Goal: Transaction & Acquisition: Purchase product/service

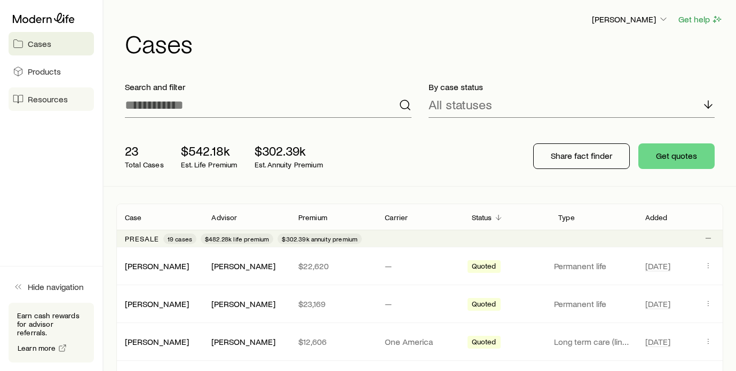
click at [42, 98] on span "Resources" at bounding box center [48, 99] width 40 height 11
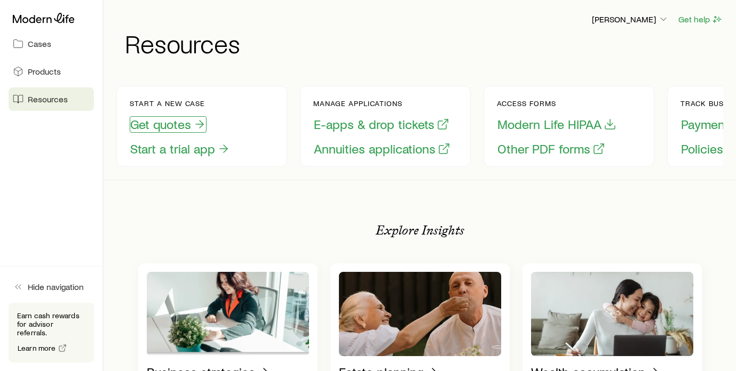
click at [165, 122] on button "Get quotes" at bounding box center [168, 124] width 77 height 17
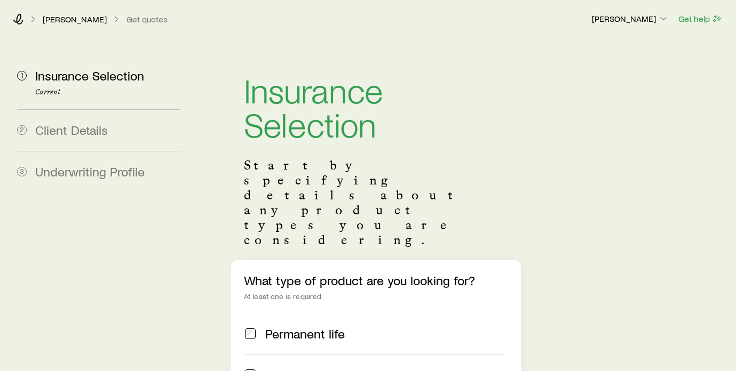
drag, startPoint x: 554, startPoint y: 138, endPoint x: 554, endPoint y: 127, distance: 10.7
click at [554, 138] on div "Insurance Selection Start by specifying details about any product types you are…" at bounding box center [464, 303] width 526 height 531
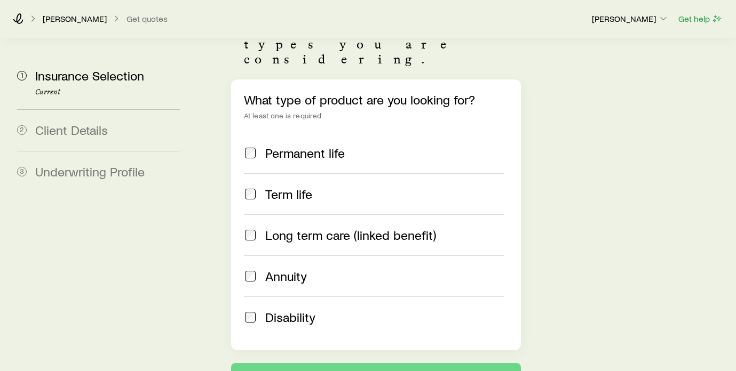
scroll to position [192, 0]
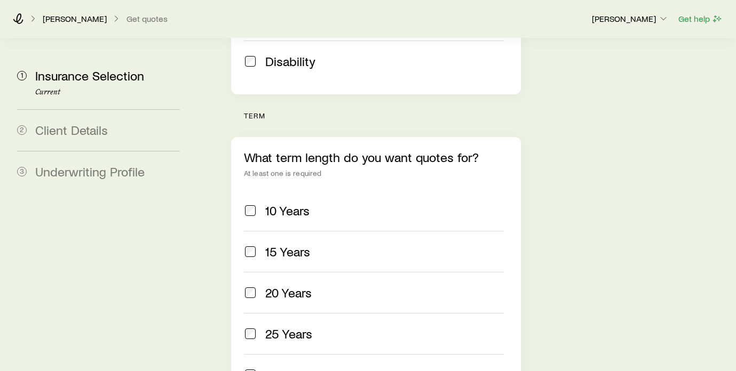
scroll to position [448, 0]
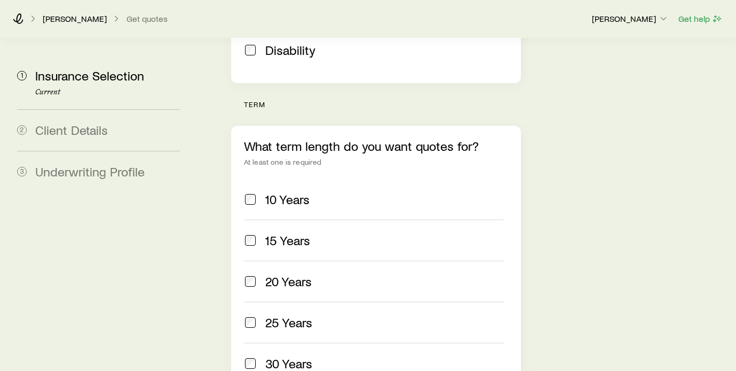
click at [268, 192] on span "10 Years" at bounding box center [287, 199] width 44 height 15
click at [270, 233] on span "15 Years" at bounding box center [287, 240] width 45 height 15
click at [579, 176] on div "Insurance Selection Start by specifying details about any product types you are…" at bounding box center [464, 139] width 526 height 1098
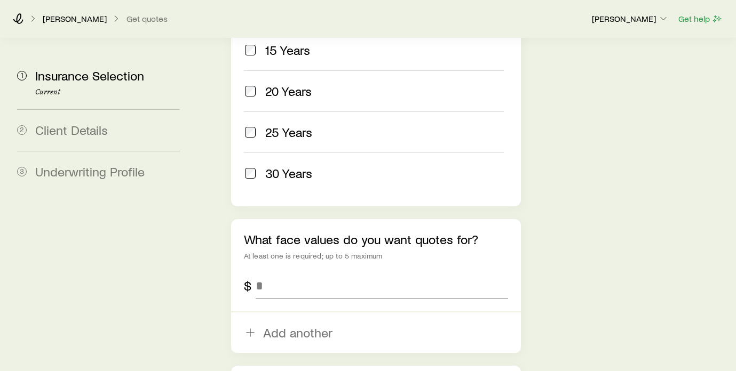
scroll to position [640, 0]
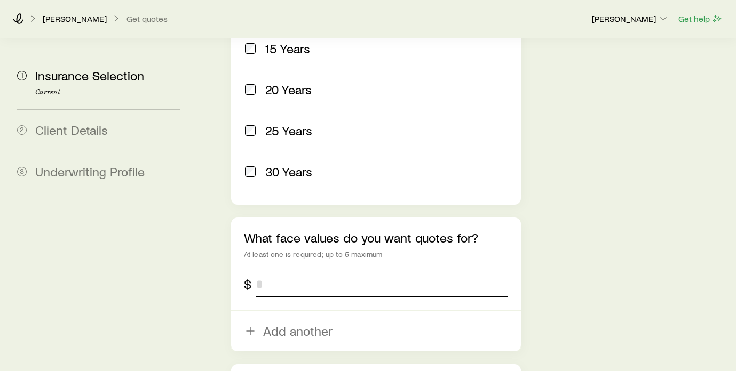
click at [263, 272] on input "tel" at bounding box center [382, 285] width 252 height 26
type input "*******"
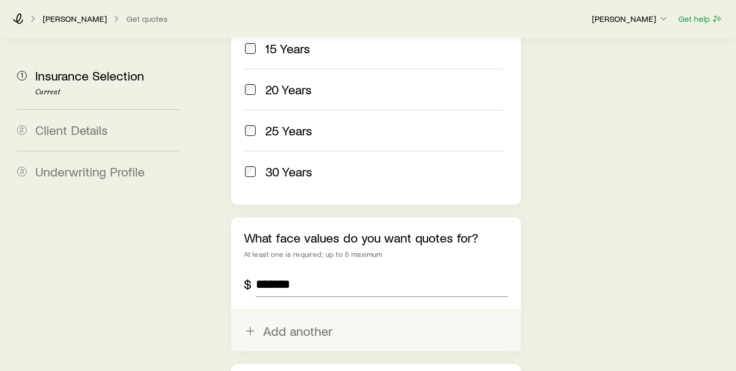
click at [299, 311] on button "Add another" at bounding box center [376, 331] width 290 height 41
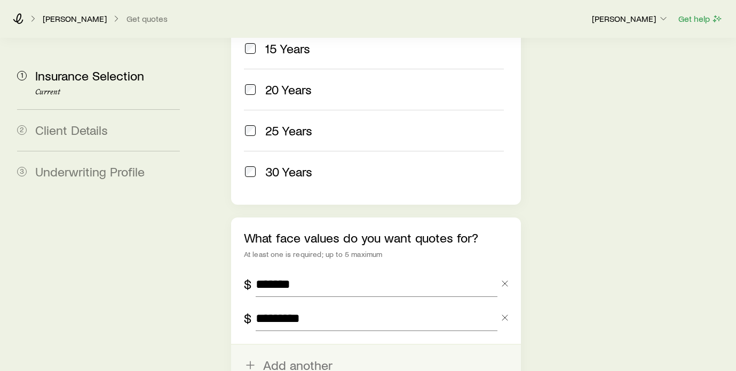
type input "*********"
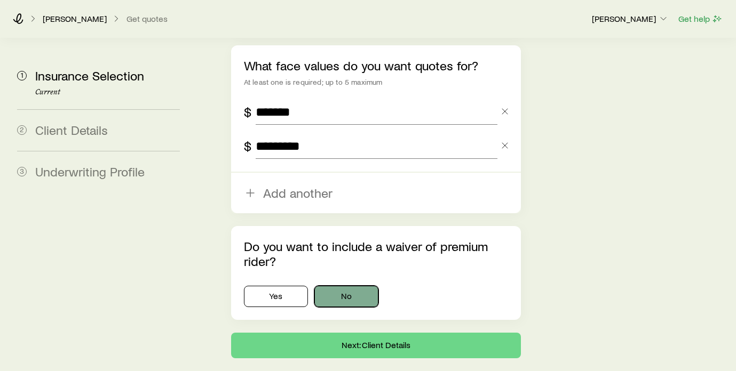
click at [360, 286] on button "No" at bounding box center [346, 296] width 64 height 21
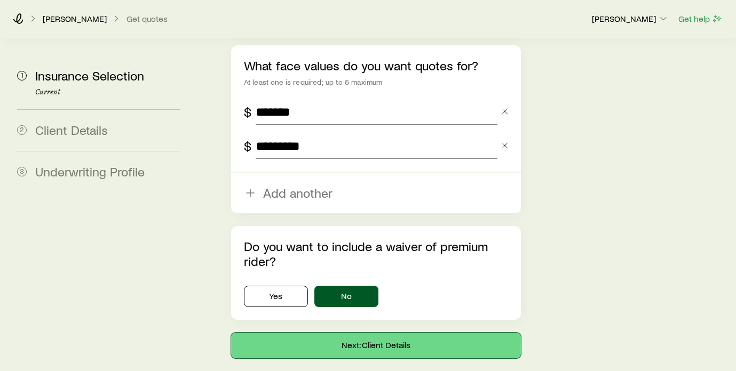
click at [366, 333] on button "Next: Client Details" at bounding box center [376, 346] width 290 height 26
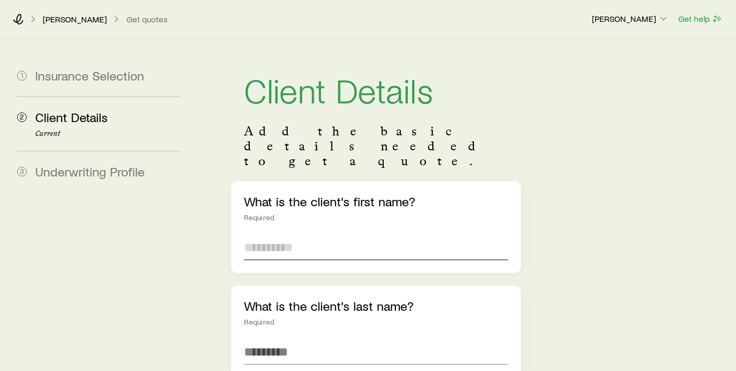
click at [282, 235] on input "text" at bounding box center [376, 248] width 264 height 26
type input "******"
type input "*****"
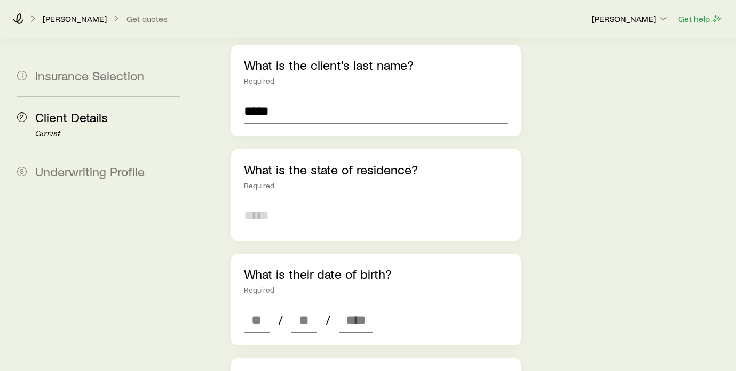
type input "*"
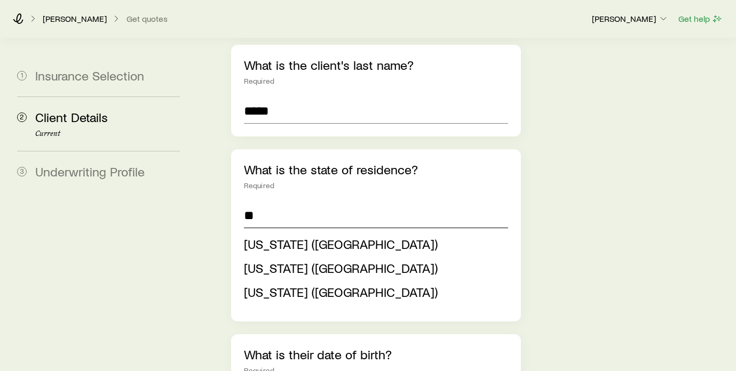
type input "**"
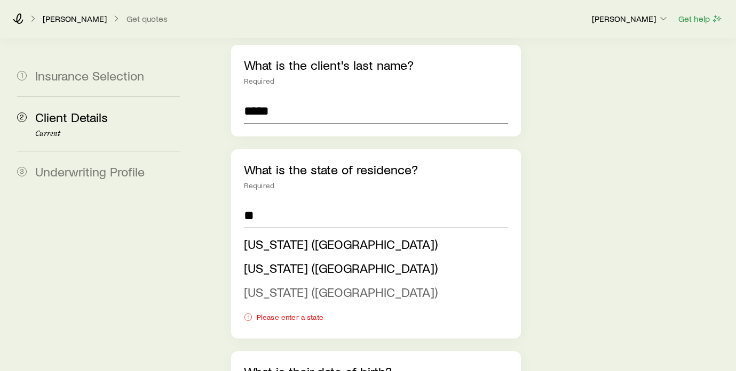
click at [289, 284] on span "Virginia (VA)" at bounding box center [341, 291] width 194 height 15
type input "**********"
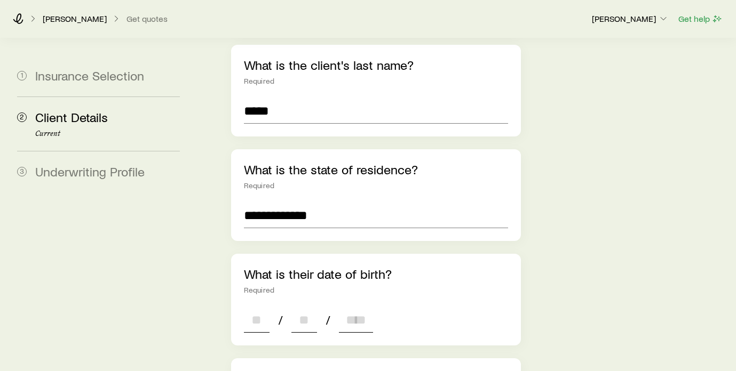
click at [263, 307] on input at bounding box center [257, 320] width 26 height 26
type input "**"
type input "****"
type input "*"
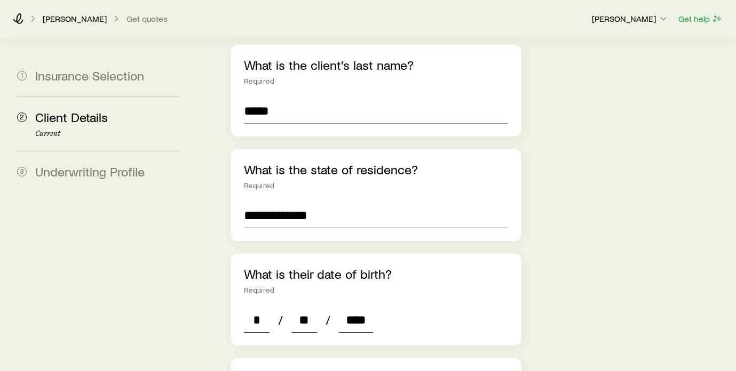
type input "****"
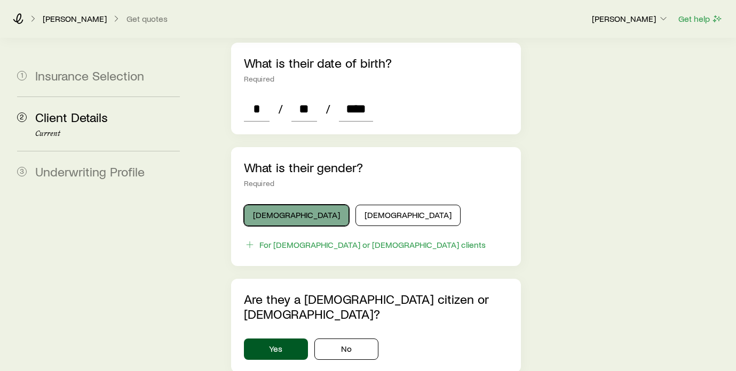
click at [288, 205] on button "Male" at bounding box center [296, 215] width 105 height 21
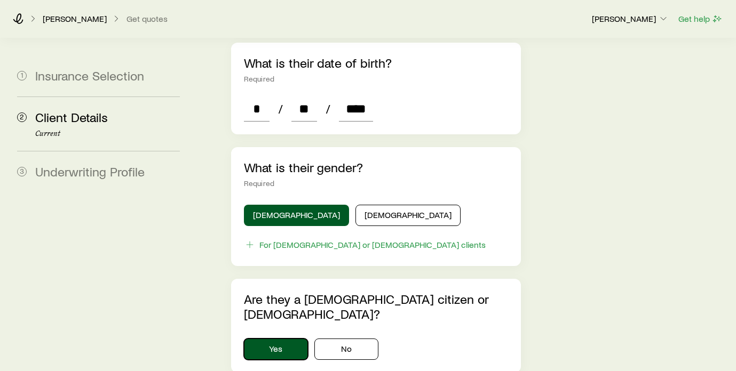
click at [280, 339] on button "Yes" at bounding box center [276, 349] width 64 height 21
click at [607, 249] on div "**********" at bounding box center [464, 133] width 526 height 1094
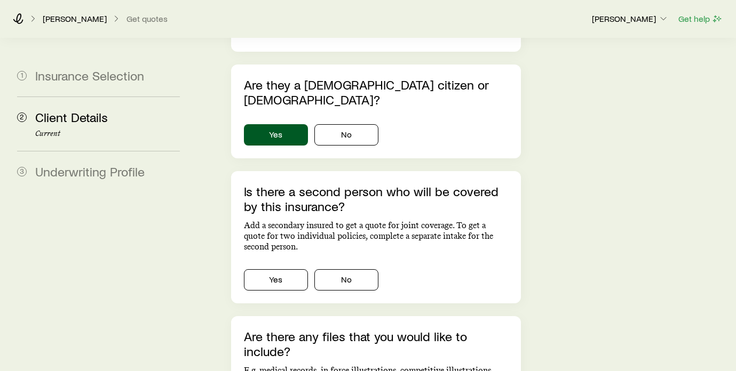
scroll to position [687, 0]
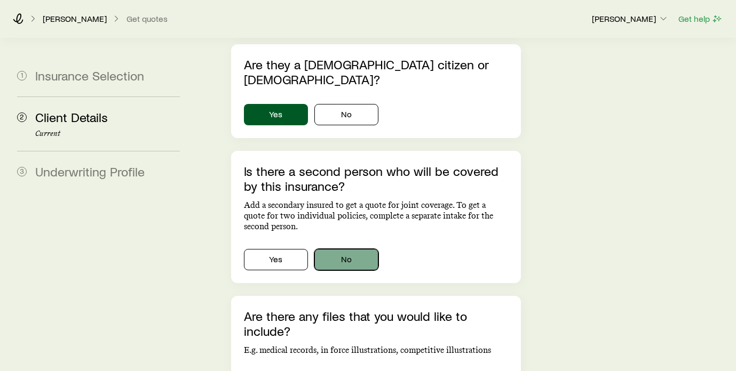
click at [347, 249] on button "No" at bounding box center [346, 259] width 64 height 21
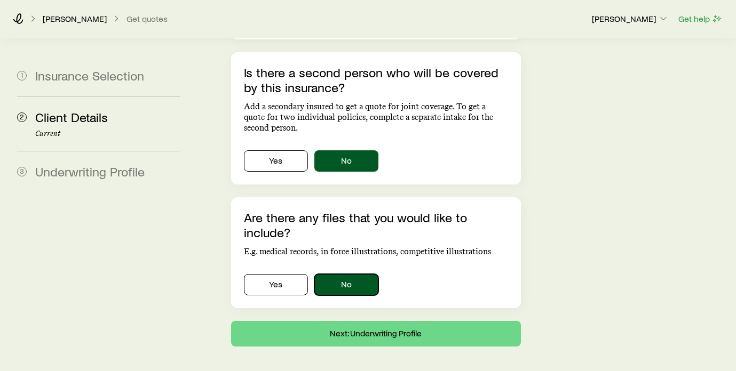
scroll to position [788, 0]
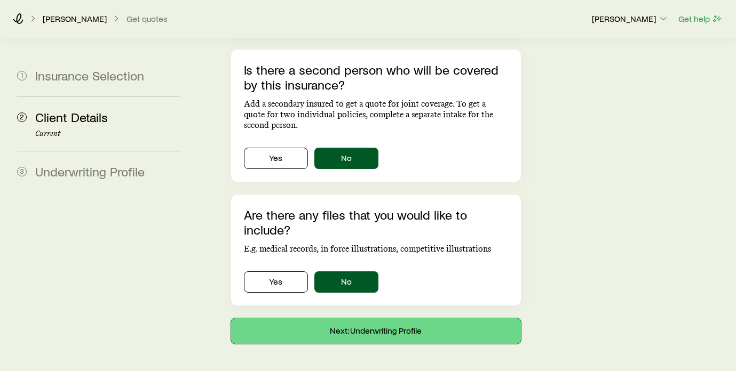
click at [358, 318] on button "Next: Underwriting Profile" at bounding box center [376, 331] width 290 height 26
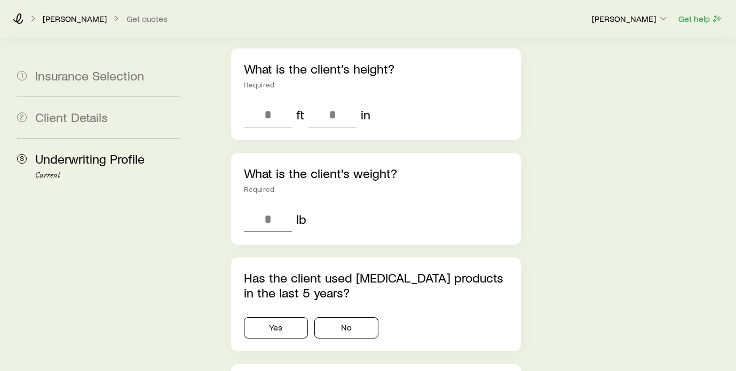
scroll to position [448, 0]
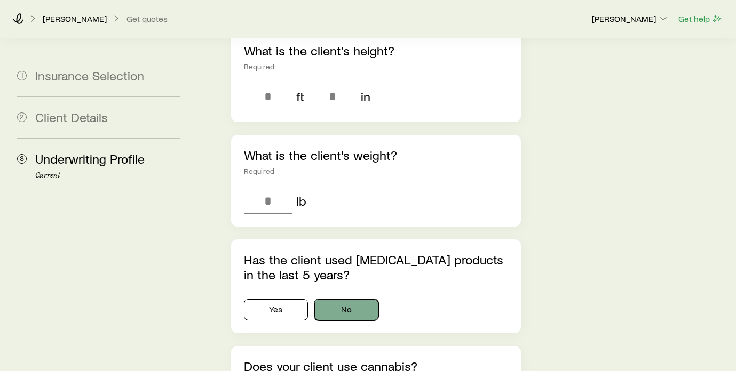
click at [343, 299] on button "No" at bounding box center [346, 309] width 64 height 21
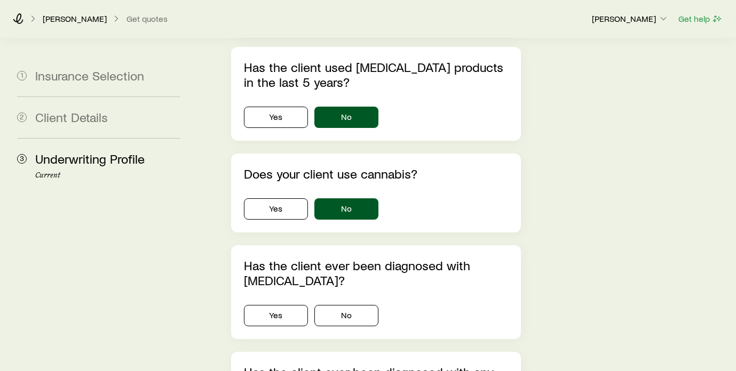
scroll to position [662, 0]
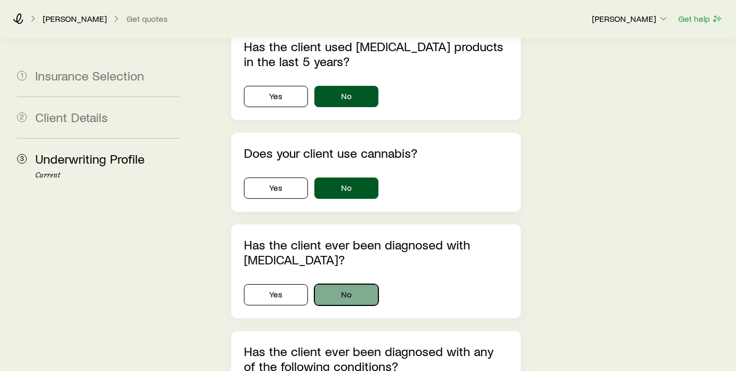
click at [349, 284] on button "No" at bounding box center [346, 294] width 64 height 21
click at [599, 220] on div "Underwriting Profile Answer as many questions as possible in order to get the m…" at bounding box center [464, 367] width 526 height 1981
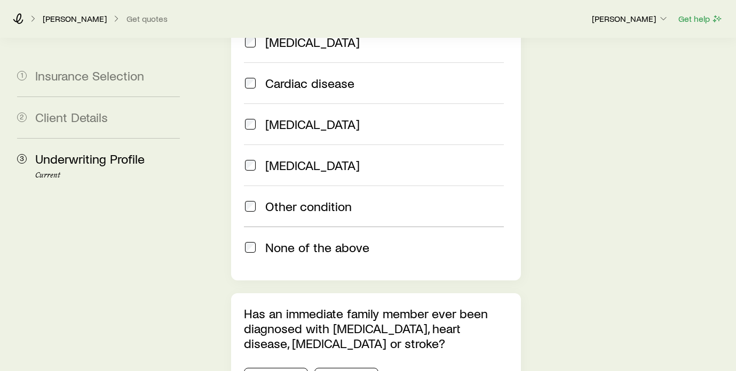
scroll to position [1152, 0]
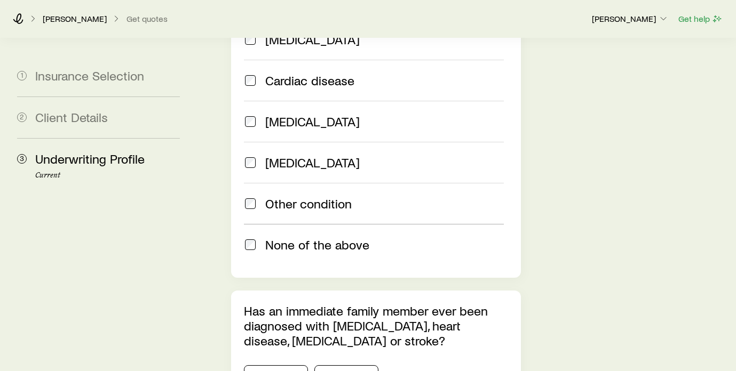
click at [346, 224] on label "None of the above" at bounding box center [374, 244] width 260 height 41
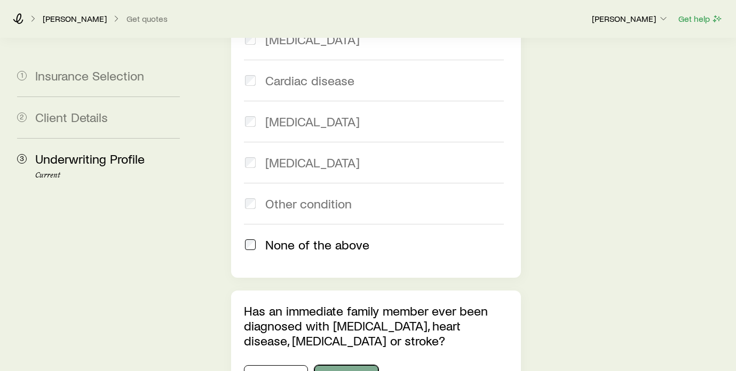
click at [341, 365] on button "No" at bounding box center [346, 375] width 64 height 21
drag, startPoint x: 553, startPoint y: 139, endPoint x: 557, endPoint y: 132, distance: 7.9
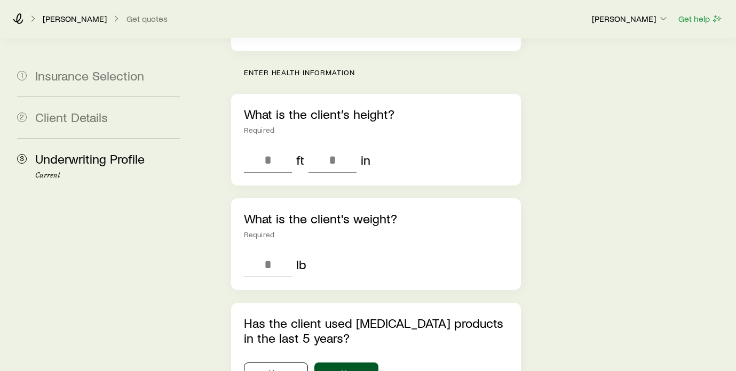
scroll to position [384, 0]
click at [275, 148] on input "tel" at bounding box center [268, 161] width 48 height 26
type input "*"
type input "**"
type input "***"
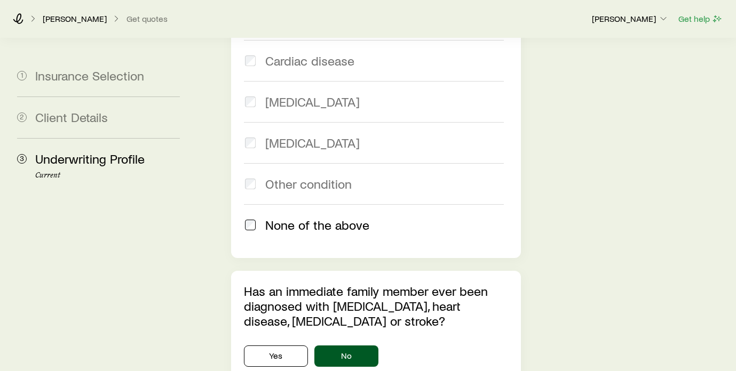
scroll to position [1174, 0]
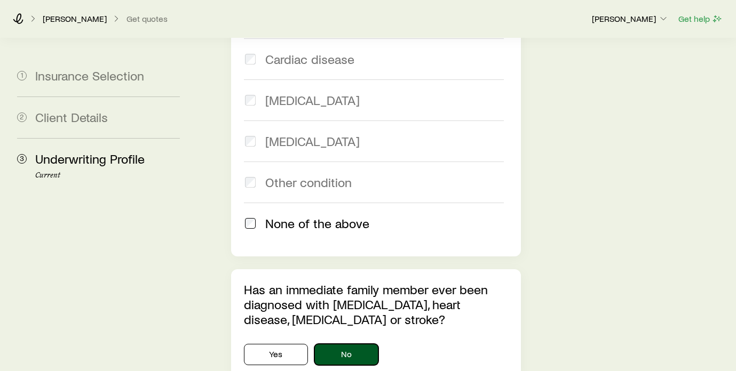
click at [350, 344] on button "No" at bounding box center [346, 354] width 64 height 21
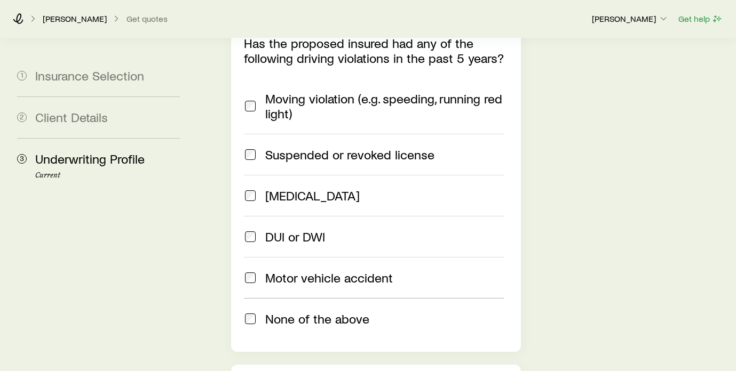
scroll to position [1558, 0]
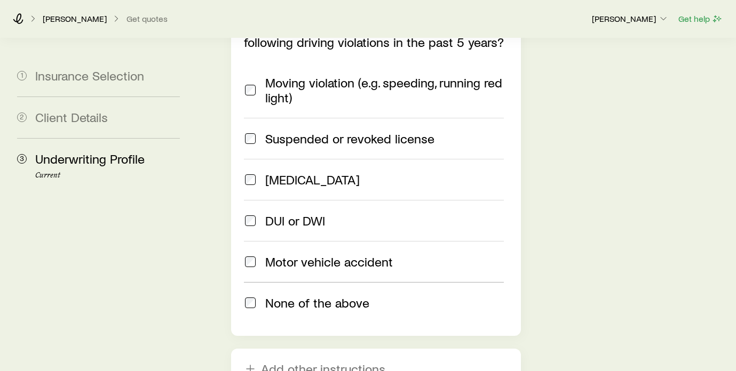
click at [356, 241] on label "Motor vehicle accident" at bounding box center [374, 261] width 260 height 41
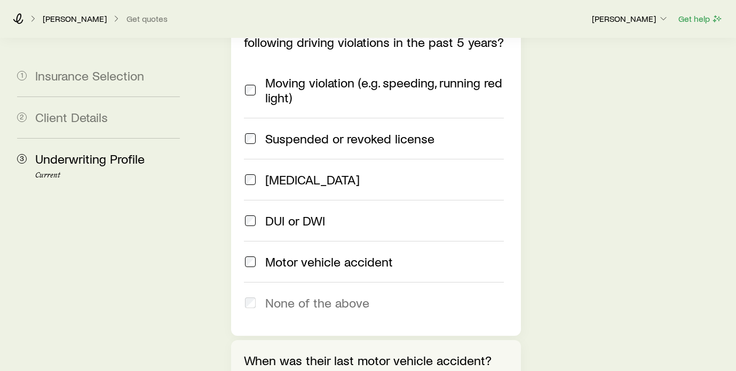
click at [353, 296] on span "None of the above" at bounding box center [317, 303] width 104 height 15
click at [316, 296] on span "None of the above" at bounding box center [317, 303] width 104 height 15
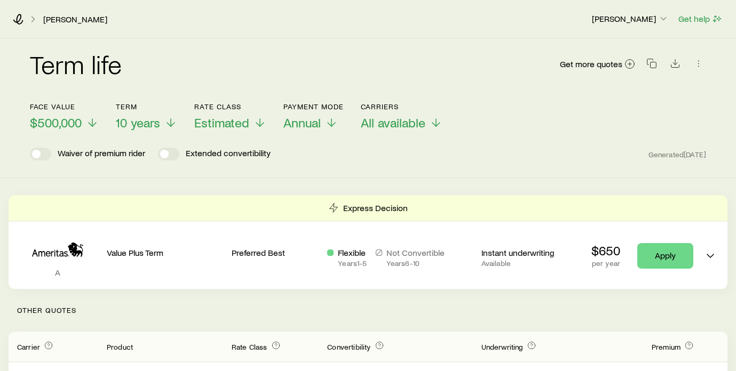
click at [500, 140] on header "Face value $500,000 Term 10 years Rate Class Estimated Payment Mode Annual Carr…" at bounding box center [368, 131] width 676 height 58
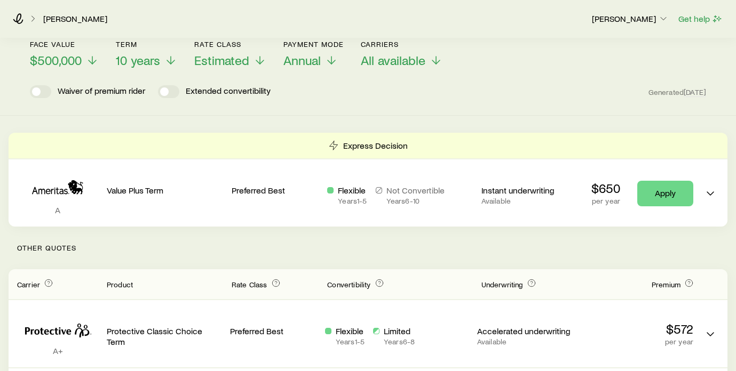
scroll to position [64, 0]
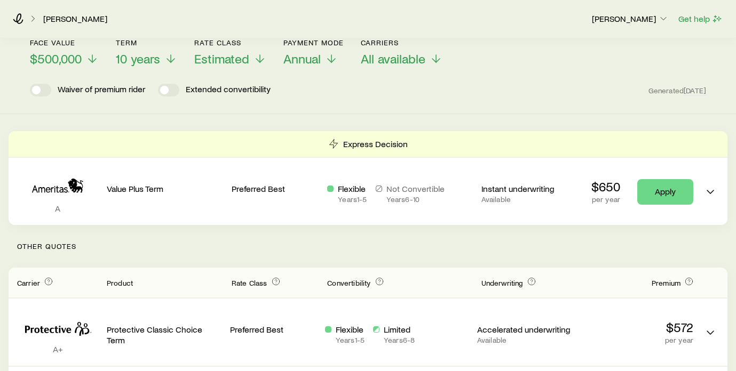
click at [525, 58] on div "Face value $500,000 Term 10 years Rate Class Estimated Payment Mode Annual Carr…" at bounding box center [368, 46] width 676 height 41
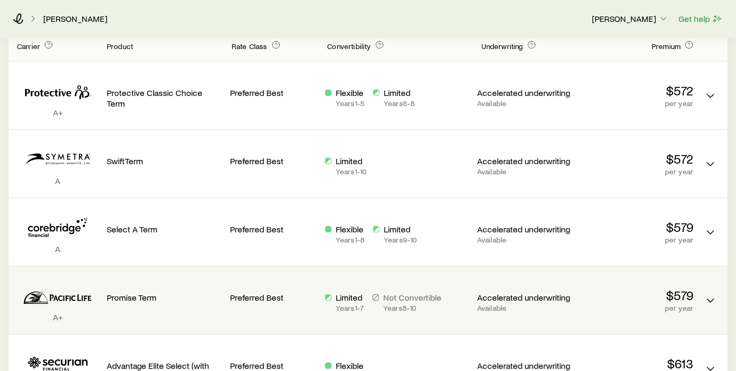
scroll to position [285, 0]
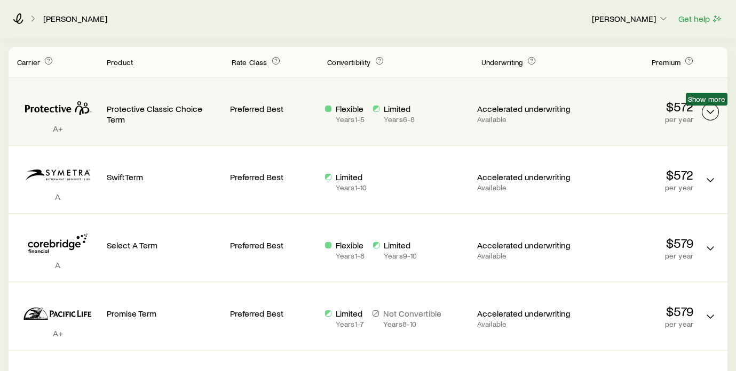
click at [712, 111] on polyline "Term quotes" at bounding box center [710, 111] width 6 height 3
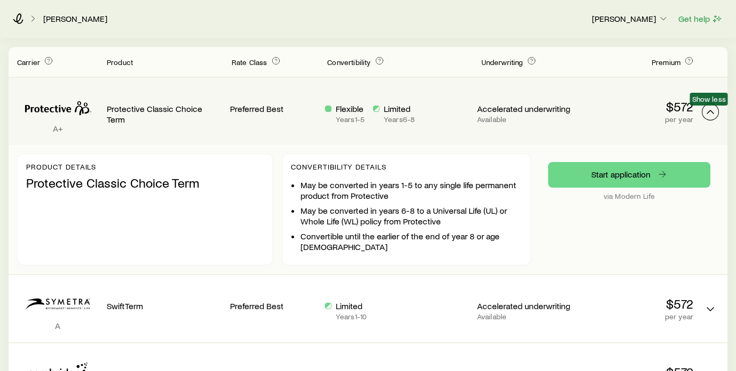
click at [715, 111] on icon "Term quotes" at bounding box center [710, 112] width 13 height 13
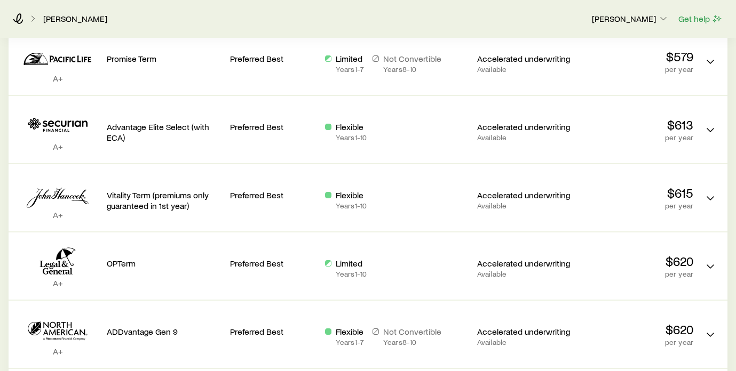
scroll to position [541, 0]
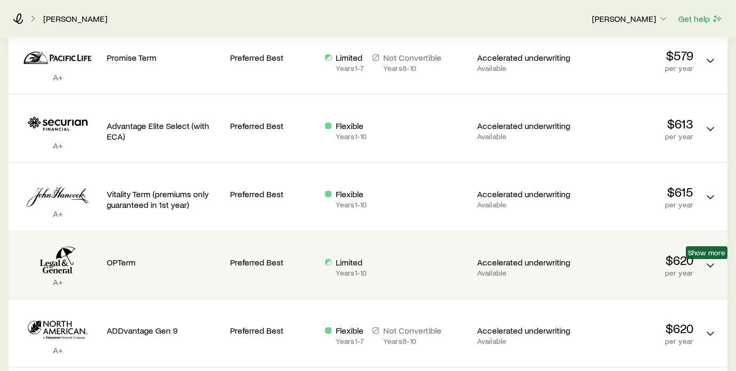
click at [715, 254] on span "Show more" at bounding box center [706, 253] width 37 height 9
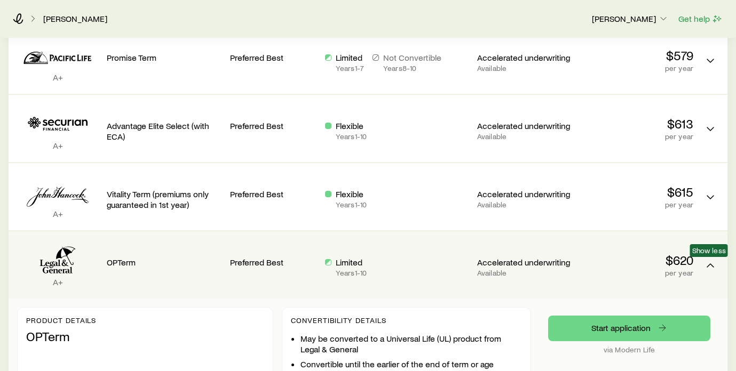
scroll to position [562, 0]
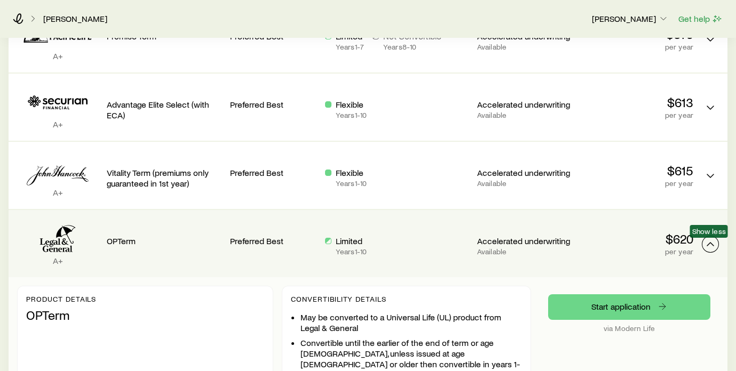
click at [709, 244] on icon "Term quotes" at bounding box center [710, 244] width 13 height 13
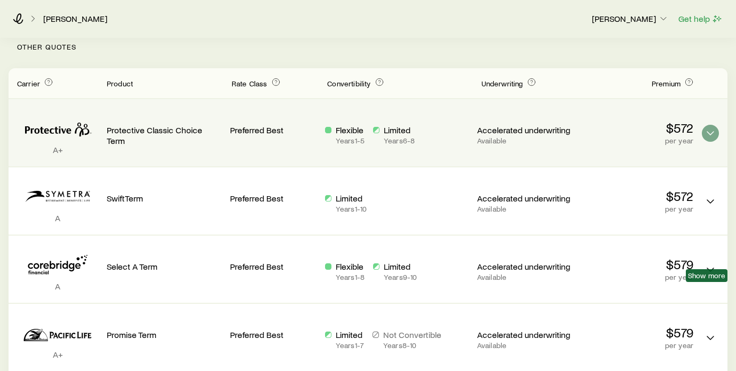
scroll to position [242, 0]
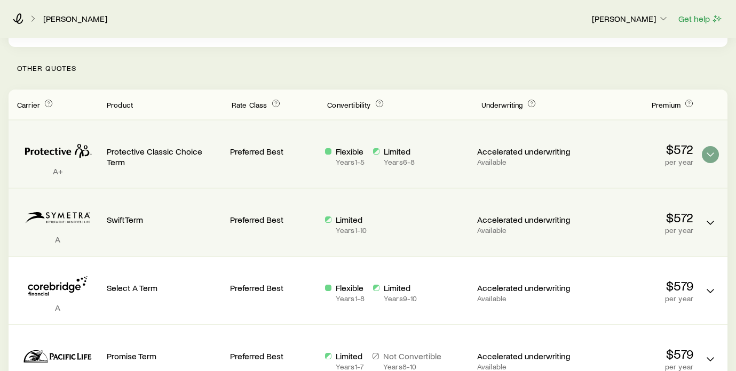
click at [699, 221] on div "A SwiftTerm Preferred Best Limited Years 1 - 10 Accelerated underwriting Availa…" at bounding box center [368, 222] width 719 height 67
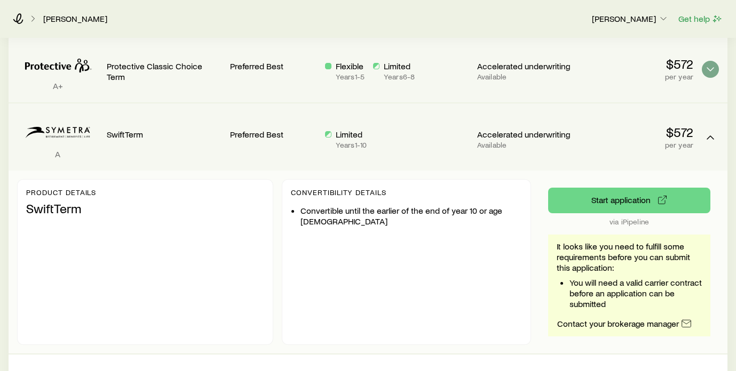
scroll to position [349, 0]
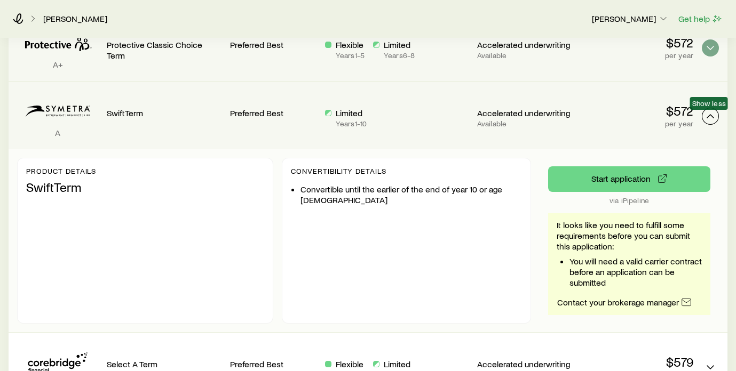
click at [711, 121] on icon "Term quotes" at bounding box center [710, 116] width 13 height 13
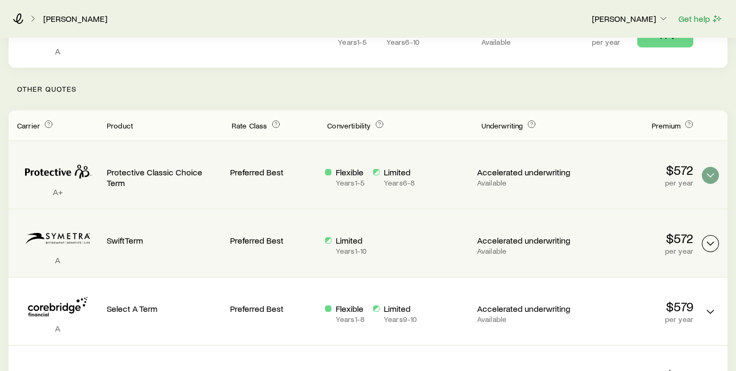
scroll to position [221, 0]
click at [704, 178] on icon "Term quotes" at bounding box center [710, 176] width 13 height 13
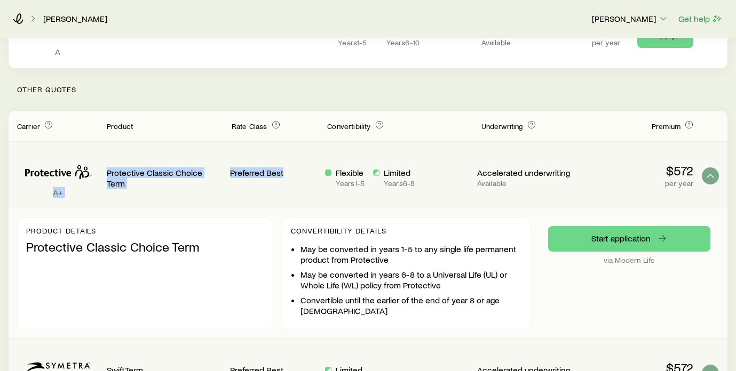
drag, startPoint x: 15, startPoint y: 158, endPoint x: 267, endPoint y: 160, distance: 252.3
click at [273, 170] on div "A+ Protective Classic Choice Term Preferred Best Flexible Years 1 - 5 Limited Y…" at bounding box center [368, 175] width 719 height 67
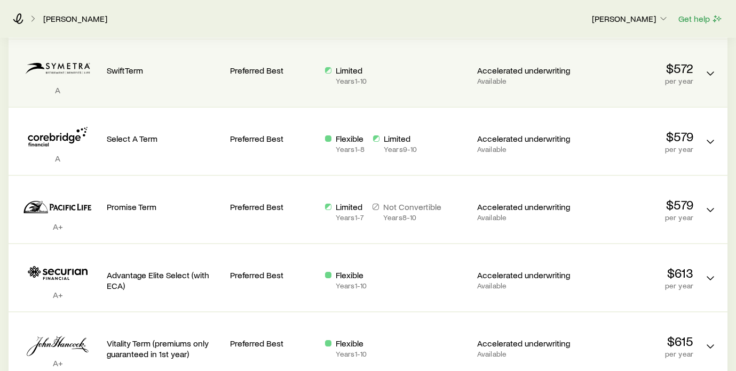
scroll to position [413, 0]
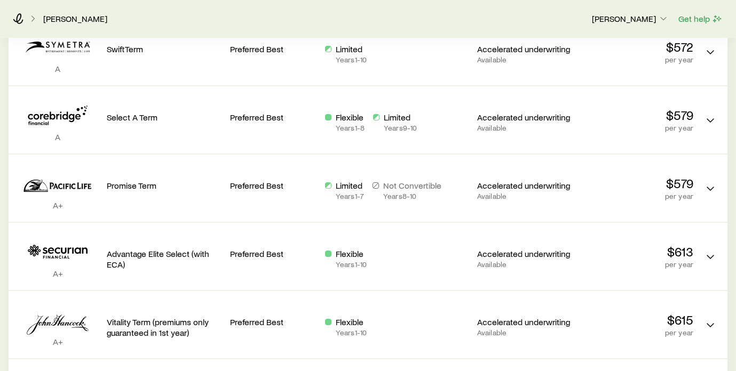
click at [734, 140] on div "Express Decision A Value Plus Term Preferred Best Flexible Years 1 - 5 Not Conv…" at bounding box center [368, 275] width 736 height 986
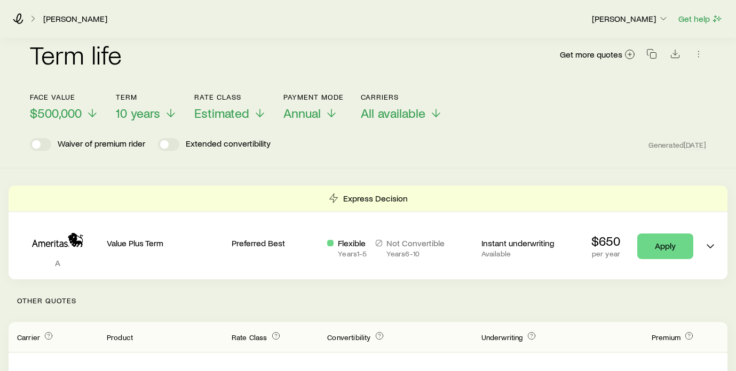
scroll to position [7, 0]
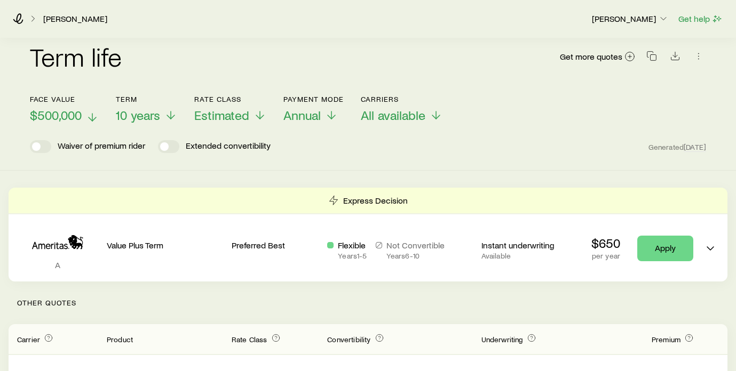
click at [89, 112] on icon at bounding box center [92, 117] width 13 height 13
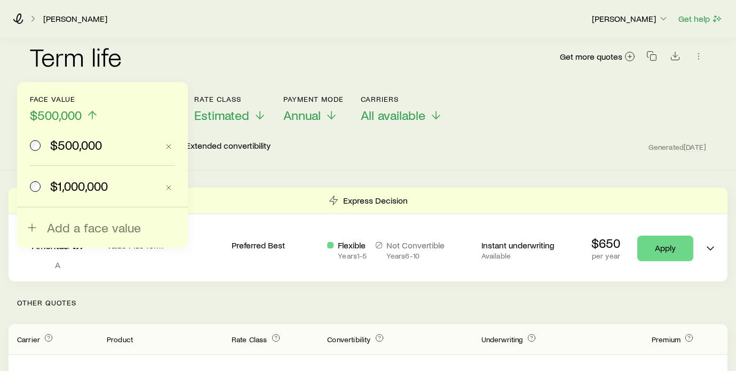
click at [80, 177] on label "$1,000,000" at bounding box center [94, 186] width 128 height 41
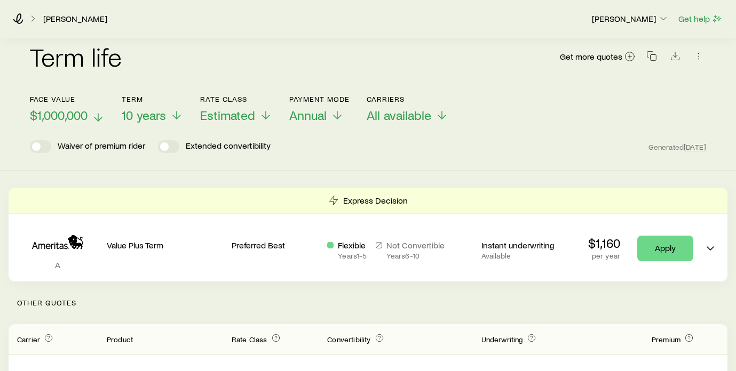
click at [600, 150] on div "Waiver of premium rider Extended convertibility Generated [DATE]" at bounding box center [368, 146] width 676 height 13
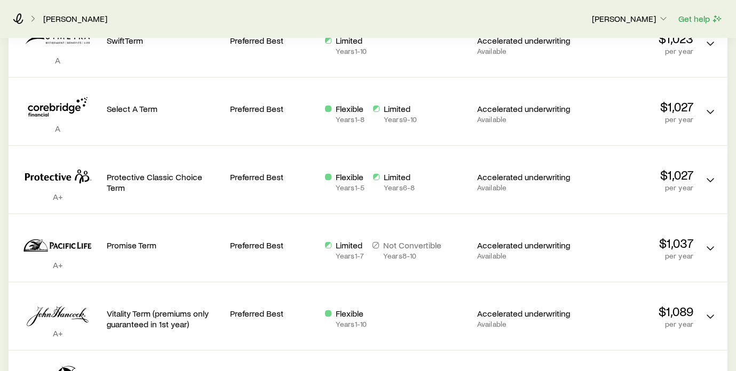
scroll to position [370, 0]
